Goal: Information Seeking & Learning: Learn about a topic

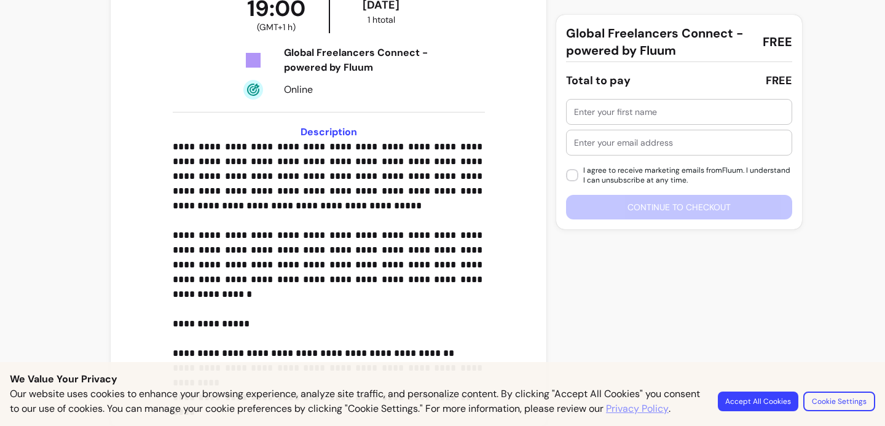
scroll to position [289, 0]
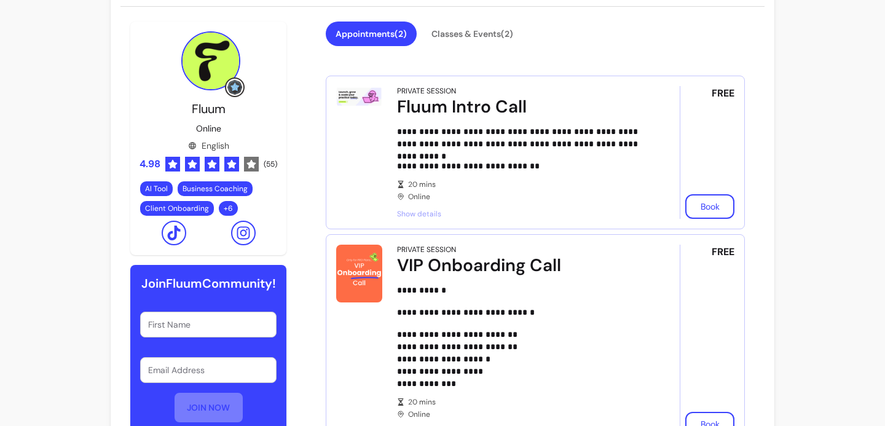
scroll to position [298, 0]
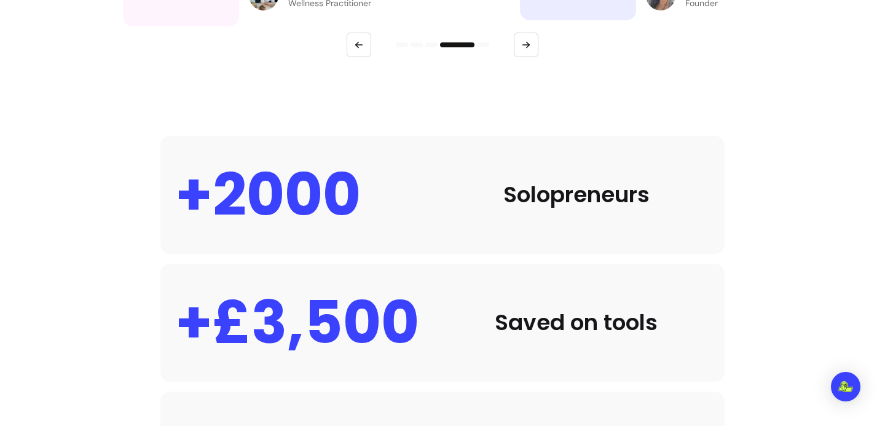
scroll to position [628, 0]
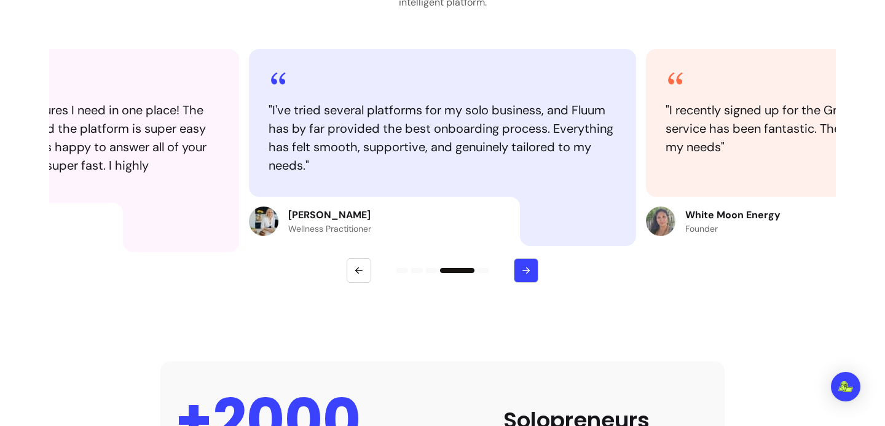
click at [521, 266] on icon "button" at bounding box center [526, 270] width 11 height 11
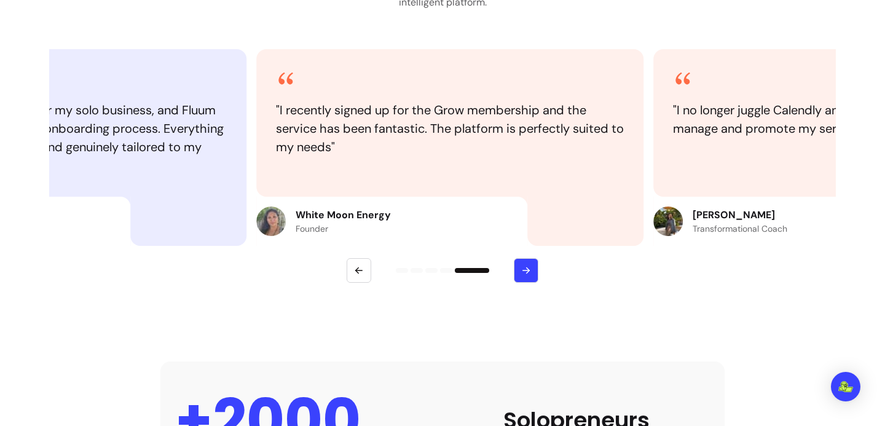
click at [521, 266] on icon "button" at bounding box center [526, 270] width 11 height 11
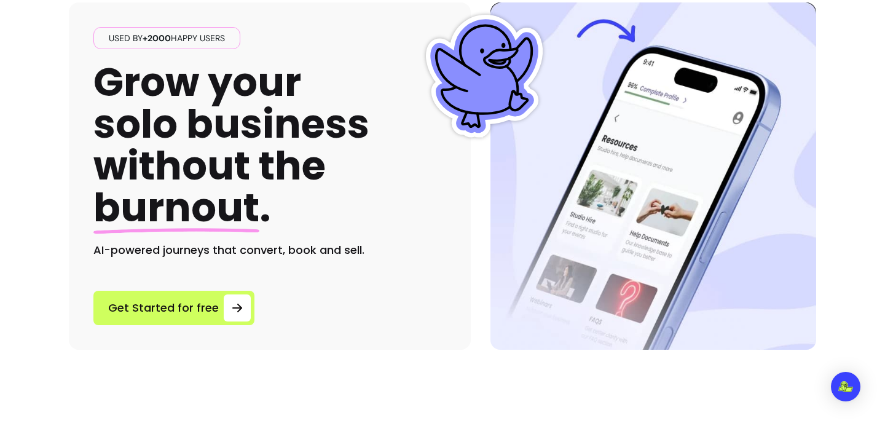
scroll to position [0, 0]
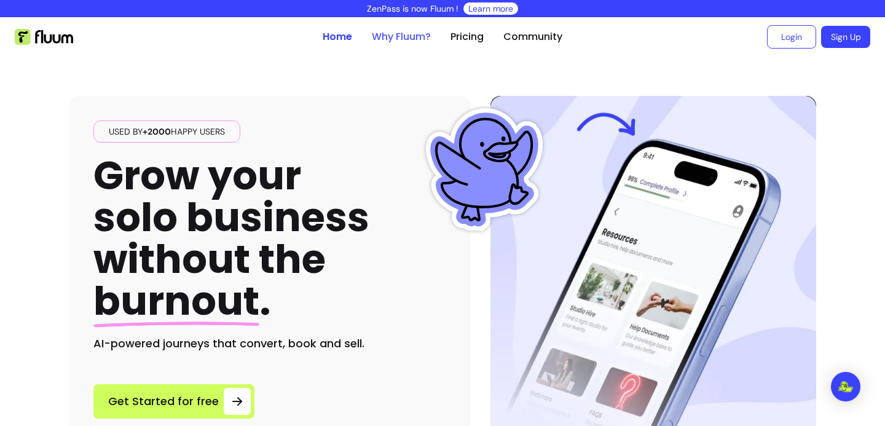
click at [387, 36] on link "Why Fluum?" at bounding box center [401, 37] width 59 height 15
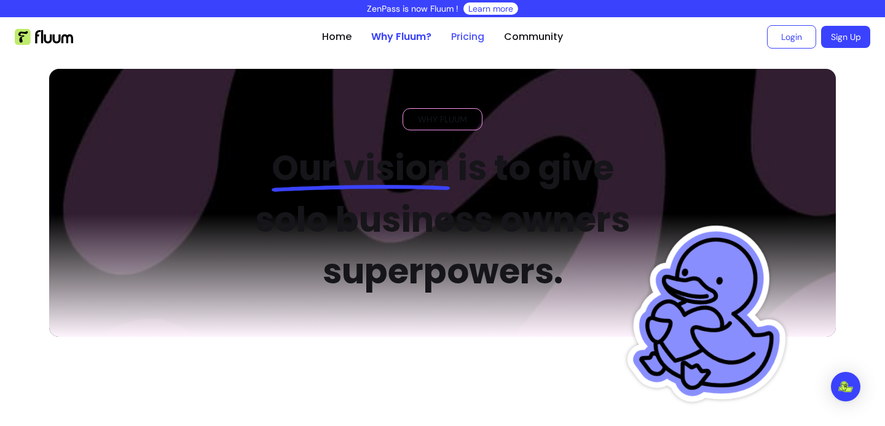
click at [478, 35] on link "Pricing" at bounding box center [467, 37] width 33 height 15
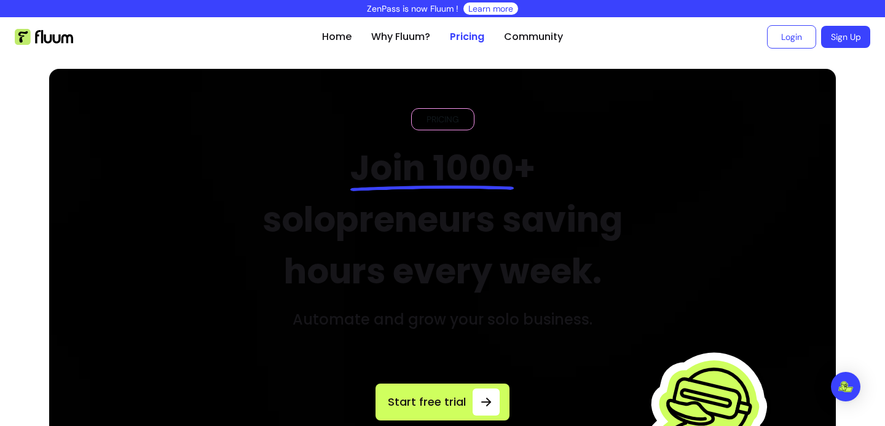
click at [550, 29] on ul "Home Why Fluum? Pricing Community" at bounding box center [442, 36] width 241 height 39
click at [545, 30] on link "Community" at bounding box center [533, 37] width 59 height 15
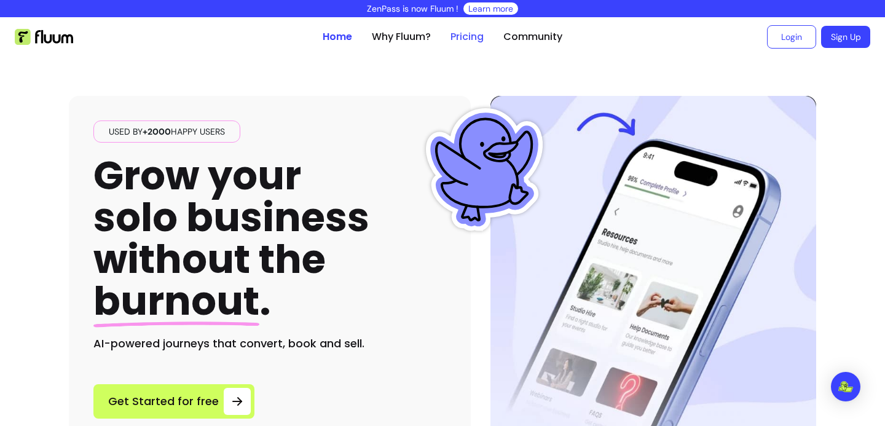
click at [470, 33] on link "Pricing" at bounding box center [467, 37] width 33 height 15
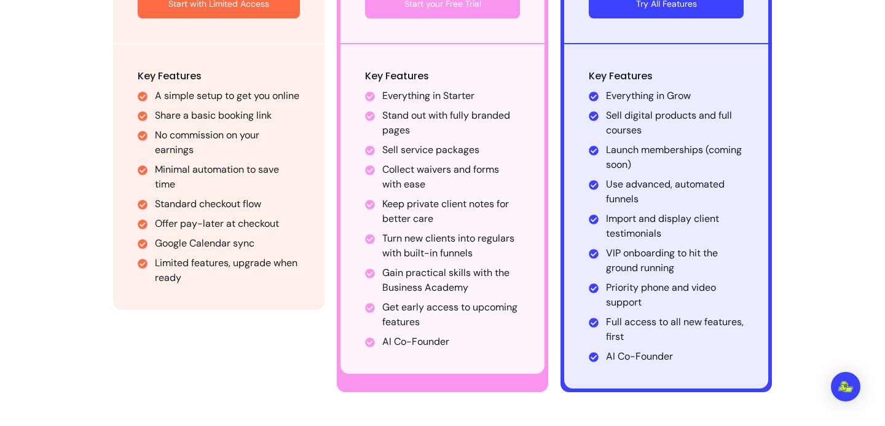
scroll to position [922, 0]
